Goal: Navigation & Orientation: Find specific page/section

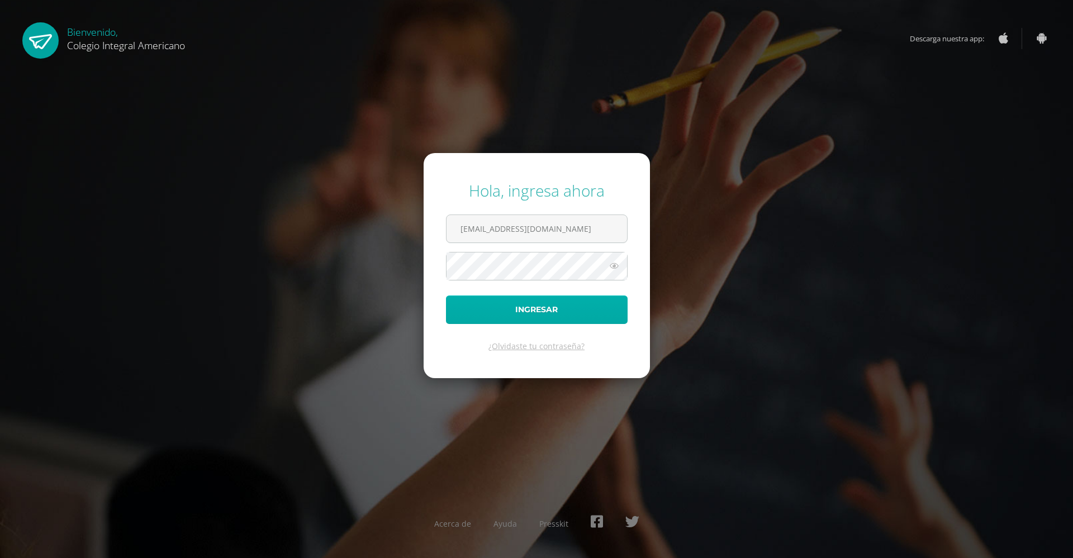
type input "alumno23pjec@integralamericano.edu.gt"
click at [543, 321] on button "Ingresar" at bounding box center [537, 310] width 182 height 29
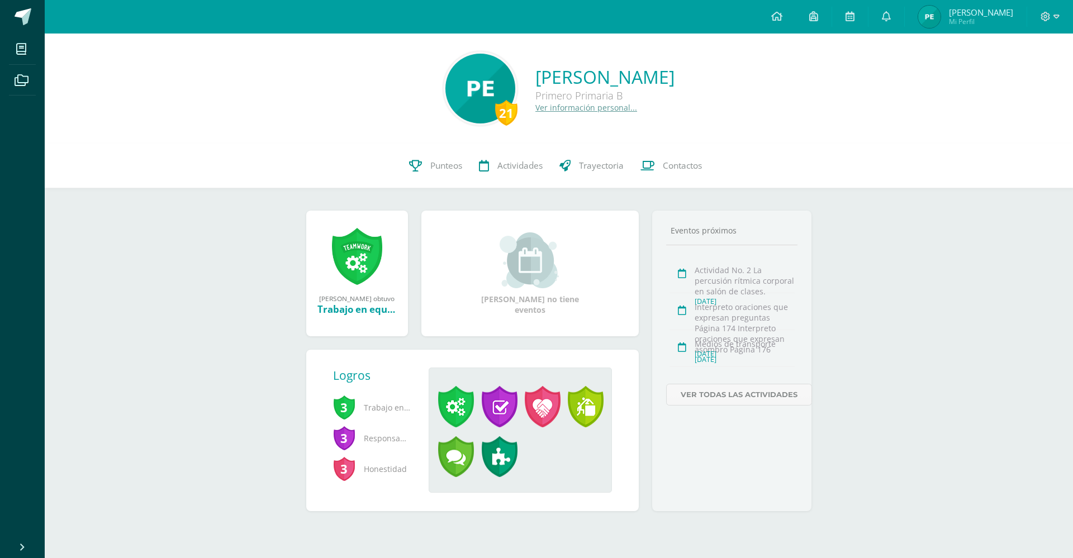
click at [974, 13] on span "[PERSON_NAME]" at bounding box center [981, 12] width 64 height 11
drag, startPoint x: 988, startPoint y: 22, endPoint x: 980, endPoint y: 21, distance: 8.6
click at [980, 21] on span "Mi Perfil" at bounding box center [981, 22] width 64 height 10
click at [979, 20] on span "Mi Perfil" at bounding box center [981, 22] width 64 height 10
click at [891, 22] on span at bounding box center [886, 17] width 9 height 12
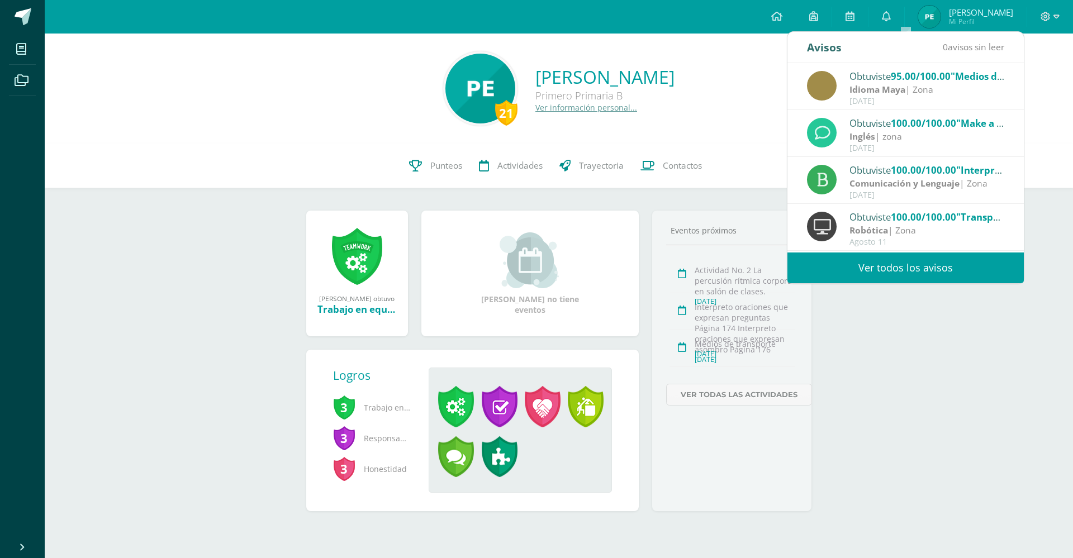
click at [911, 400] on div "21 Paolo Javier Elías Carrera Primero Primaria B Ver información personal... 21…" at bounding box center [559, 291] width 1029 height 514
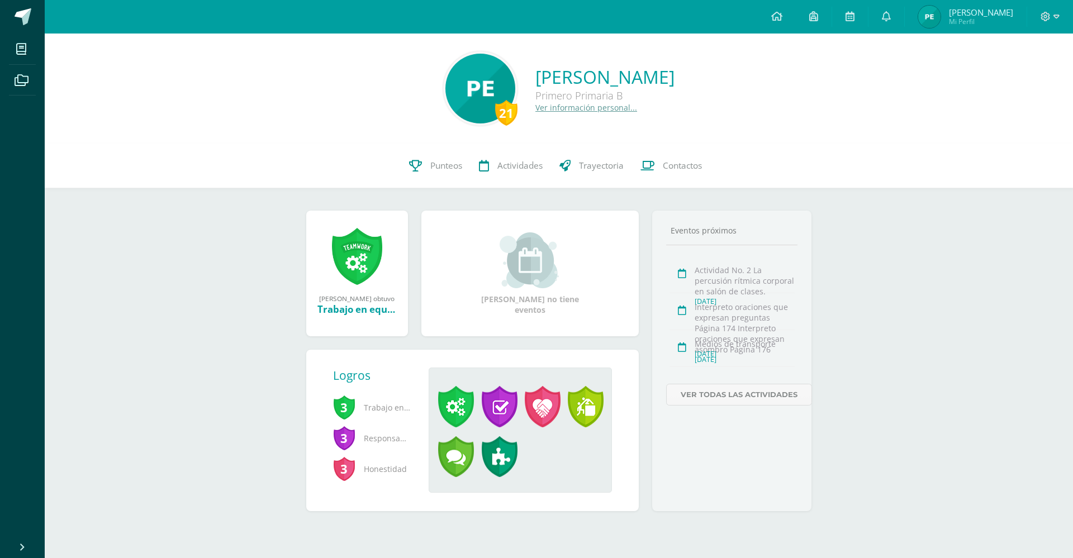
click at [1003, 10] on span "[PERSON_NAME]" at bounding box center [981, 12] width 64 height 11
drag, startPoint x: 1003, startPoint y: 12, endPoint x: 997, endPoint y: 10, distance: 6.5
click at [1001, 12] on span "[PERSON_NAME]" at bounding box center [981, 12] width 64 height 11
click at [985, 10] on span "[PERSON_NAME]" at bounding box center [981, 12] width 64 height 11
click at [984, 21] on span "Mi Perfil" at bounding box center [981, 22] width 64 height 10
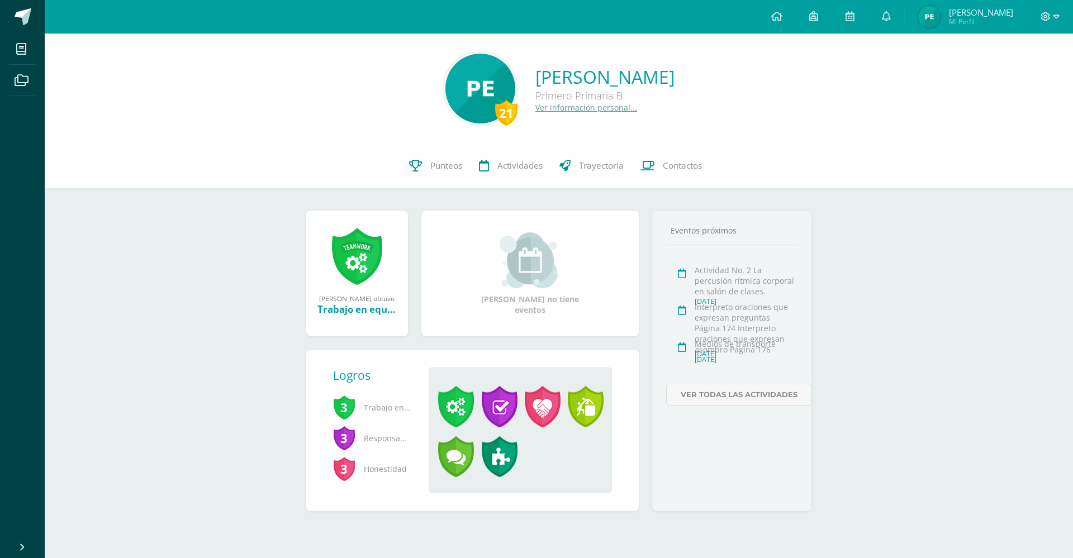
click at [992, 19] on span "Mi Perfil" at bounding box center [981, 22] width 64 height 10
click at [988, 26] on span "Mi Perfil" at bounding box center [981, 22] width 64 height 10
click at [986, 22] on span "Mi Perfil" at bounding box center [981, 22] width 64 height 10
click at [977, 23] on span "Mi Perfil" at bounding box center [981, 22] width 64 height 10
click at [982, 18] on span "Mi Perfil" at bounding box center [981, 22] width 64 height 10
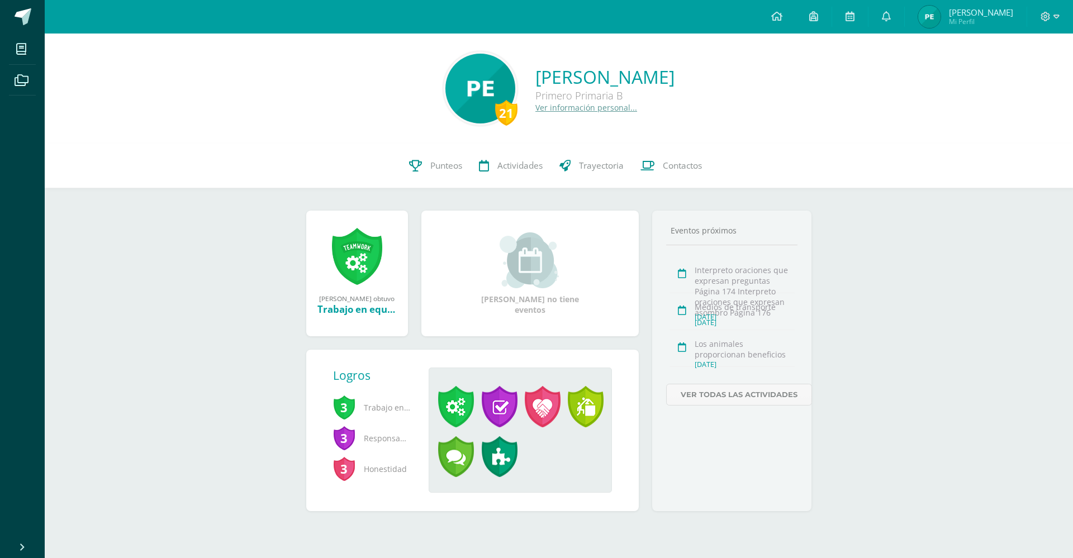
click at [981, 10] on span "[PERSON_NAME]" at bounding box center [981, 12] width 64 height 11
click at [971, 18] on span "Mi Perfil" at bounding box center [981, 22] width 64 height 10
